Goal: Find specific page/section: Find specific page/section

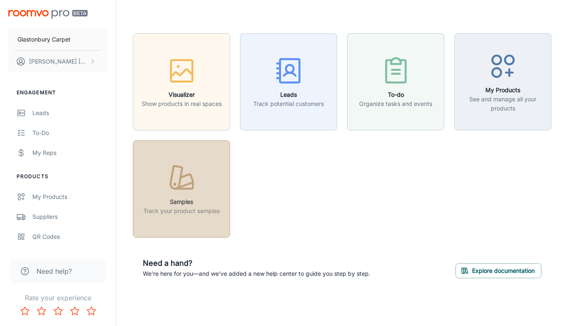
click at [206, 187] on div "button" at bounding box center [181, 179] width 76 height 34
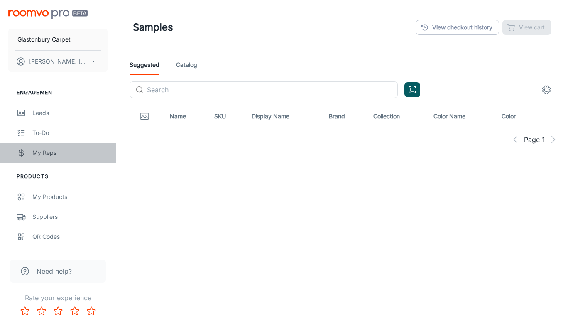
click at [42, 150] on div "My Reps" at bounding box center [69, 152] width 75 height 9
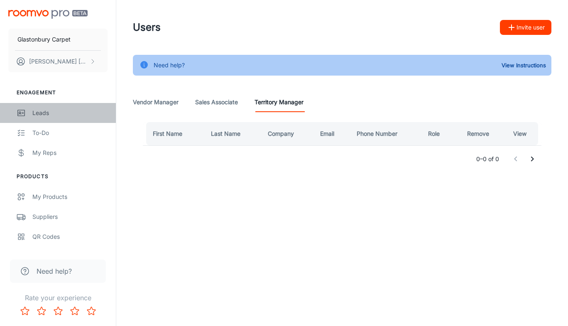
click at [44, 112] on div "Leads" at bounding box center [69, 112] width 75 height 9
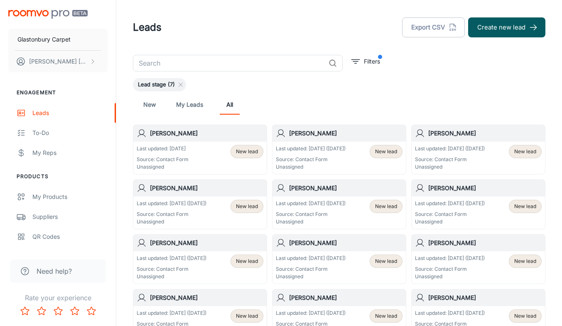
click at [277, 99] on div "New My Leads All" at bounding box center [339, 105] width 399 height 20
